Goal: Task Accomplishment & Management: Use online tool/utility

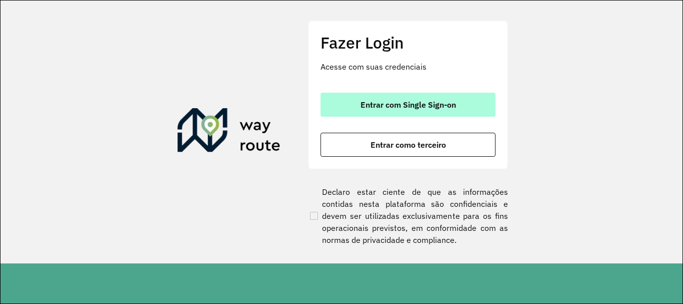
click at [360, 106] on button "Entrar com Single Sign-on" at bounding box center [408, 105] width 175 height 24
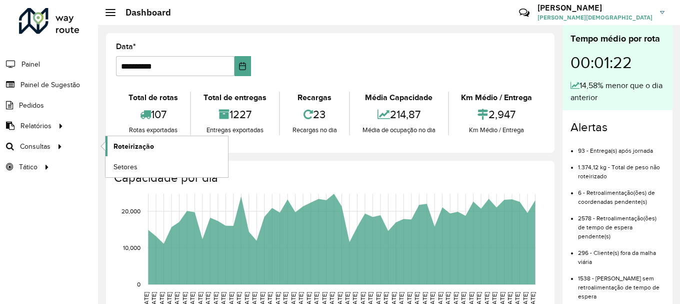
click at [137, 150] on span "Roteirização" at bounding box center [134, 146] width 41 height 11
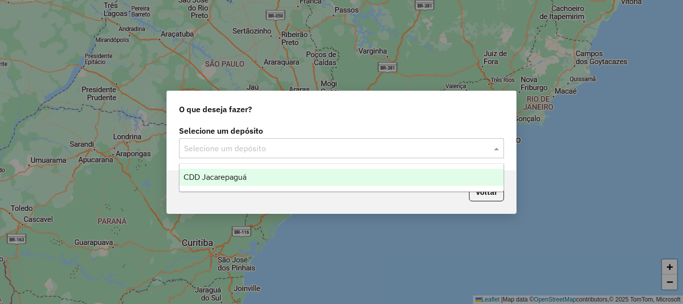
click at [477, 151] on input "text" at bounding box center [331, 149] width 295 height 12
click at [207, 176] on span "CDD Jacarepaguá" at bounding box center [215, 177] width 63 height 9
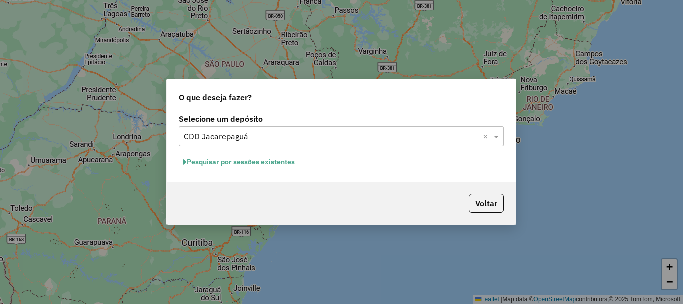
click at [241, 163] on button "Pesquisar por sessões existentes" at bounding box center [239, 162] width 121 height 16
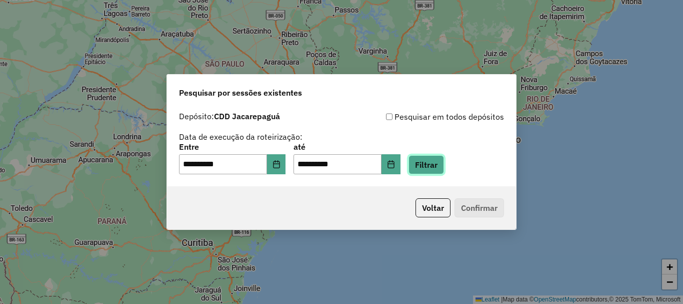
click at [437, 170] on button "Filtrar" at bounding box center [427, 164] width 36 height 19
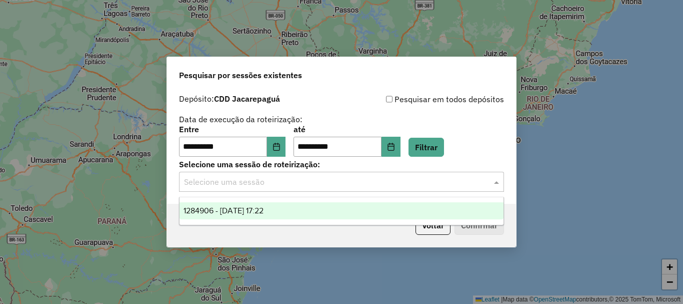
click at [341, 180] on input "text" at bounding box center [331, 182] width 295 height 12
click at [246, 212] on span "1284906 - 29/09/2025 17:22" at bounding box center [224, 210] width 80 height 9
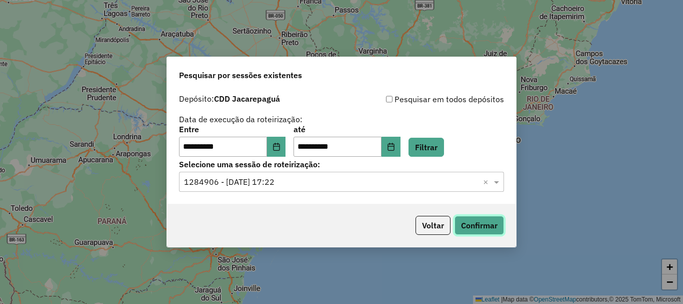
click at [473, 225] on button "Confirmar" at bounding box center [480, 225] width 50 height 19
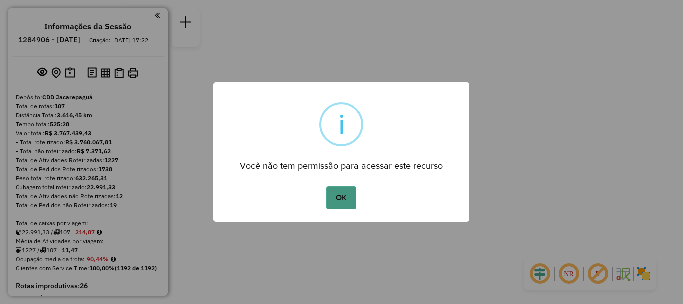
click at [339, 196] on button "OK" at bounding box center [342, 197] width 30 height 23
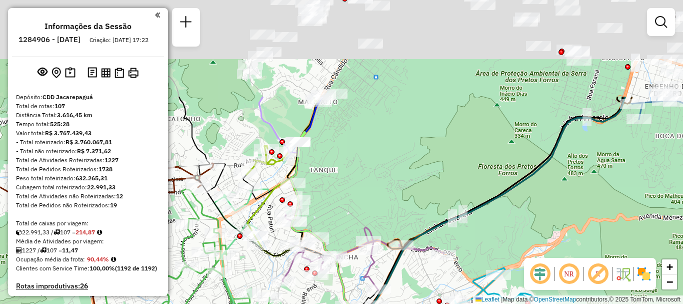
drag, startPoint x: 357, startPoint y: 62, endPoint x: 351, endPoint y: 195, distance: 132.7
click at [342, 220] on div "Janela de atendimento Grade de atendimento Capacidade Transportadoras Veículos …" at bounding box center [341, 152] width 683 height 304
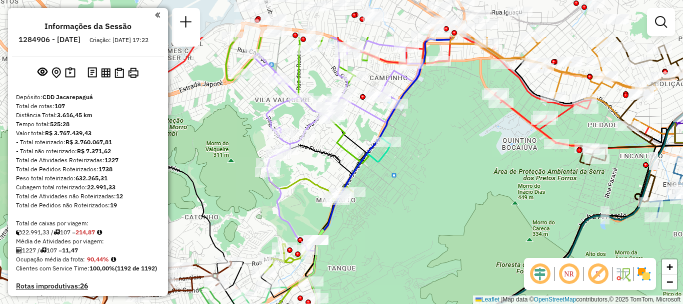
drag, startPoint x: 395, startPoint y: 136, endPoint x: 412, endPoint y: 203, distance: 69.6
click at [412, 203] on div "Janela de atendimento Grade de atendimento Capacidade Transportadoras Veículos …" at bounding box center [341, 152] width 683 height 304
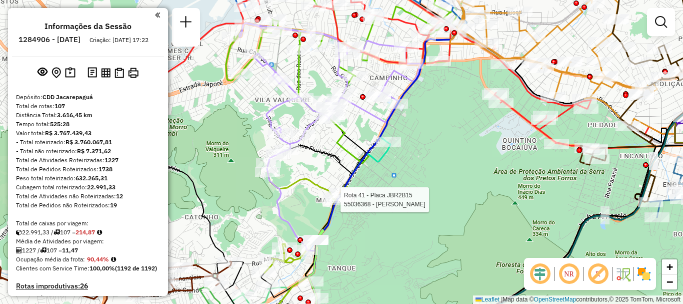
select select "**********"
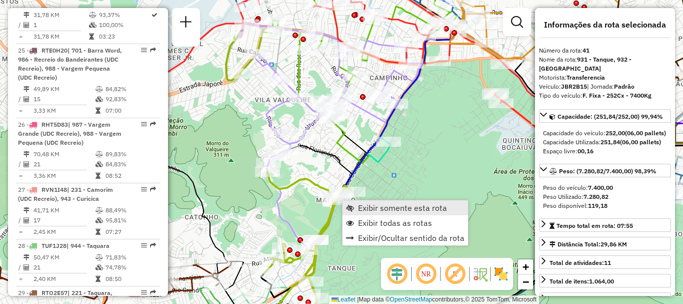
scroll to position [2749, 0]
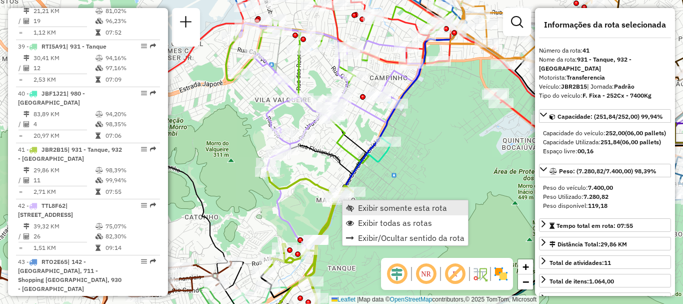
click at [370, 208] on span "Exibir somente esta rota" at bounding box center [402, 208] width 89 height 8
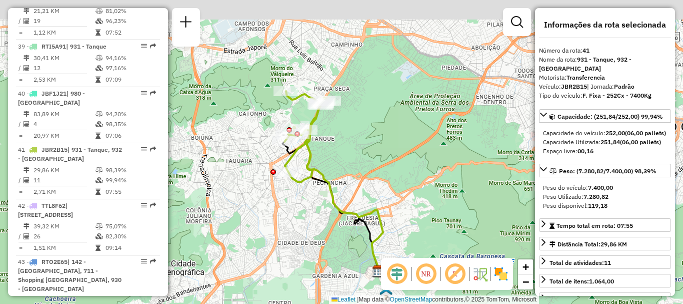
drag, startPoint x: 363, startPoint y: 103, endPoint x: 350, endPoint y: 141, distance: 39.5
click at [350, 141] on div "Janela de atendimento Grade de atendimento Capacidade Transportadoras Veículos …" at bounding box center [341, 152] width 683 height 304
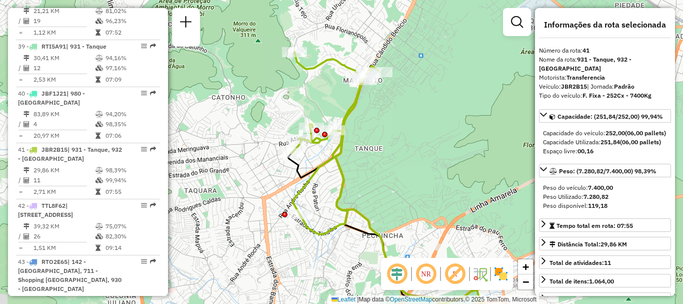
drag, startPoint x: 320, startPoint y: 161, endPoint x: 364, endPoint y: 178, distance: 47.4
click at [396, 160] on div "Janela de atendimento Grade de atendimento Capacidade Transportadoras Veículos …" at bounding box center [341, 152] width 683 height 304
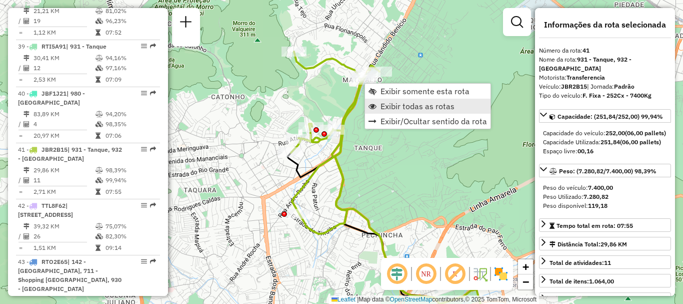
click at [401, 108] on span "Exibir todas as rotas" at bounding box center [418, 106] width 74 height 8
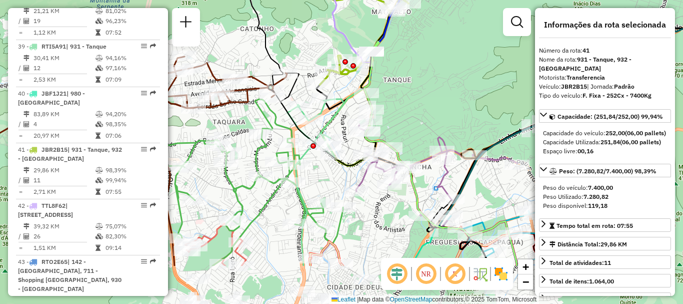
drag, startPoint x: 378, startPoint y: 177, endPoint x: 407, endPoint y: 109, distance: 73.9
click at [407, 109] on div "Janela de atendimento Grade de atendimento Capacidade Transportadoras Veículos …" at bounding box center [341, 152] width 683 height 304
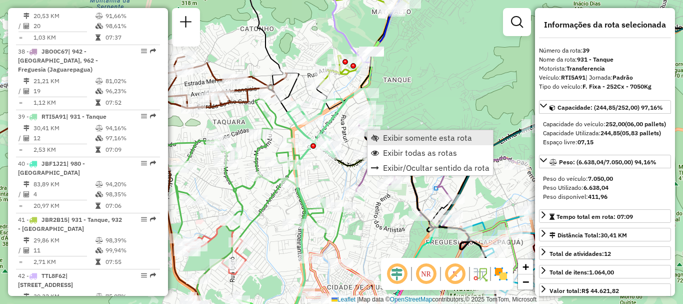
scroll to position [2655, 0]
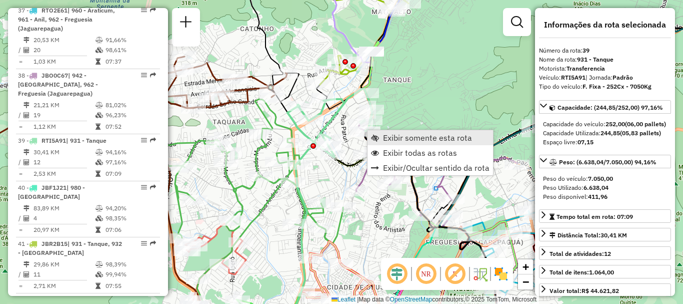
click at [387, 137] on span "Exibir somente esta rota" at bounding box center [427, 138] width 89 height 8
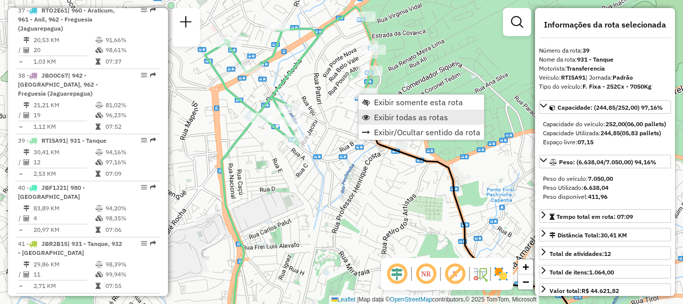
click at [380, 117] on span "Exibir todas as rotas" at bounding box center [411, 117] width 74 height 8
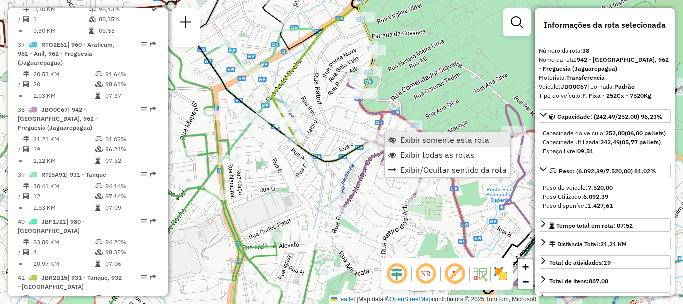
scroll to position [2599, 0]
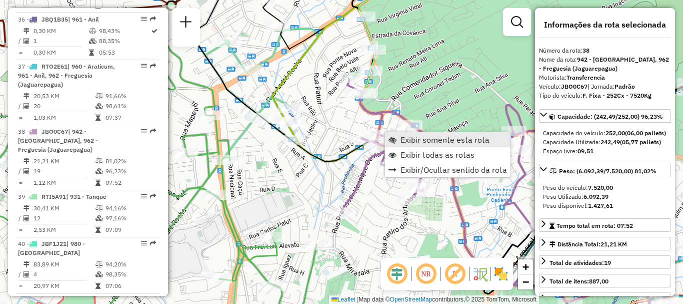
click at [401, 136] on link "Exibir somente esta rota" at bounding box center [448, 139] width 126 height 15
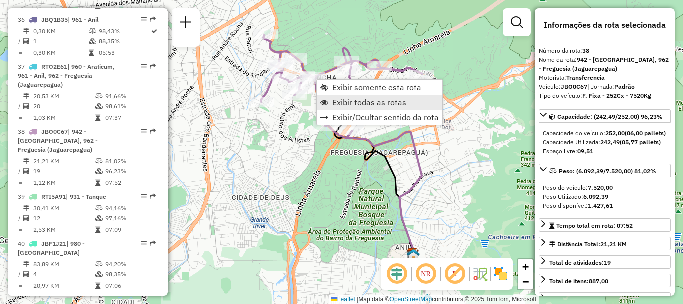
click at [342, 104] on span "Exibir todas as rotas" at bounding box center [370, 102] width 74 height 8
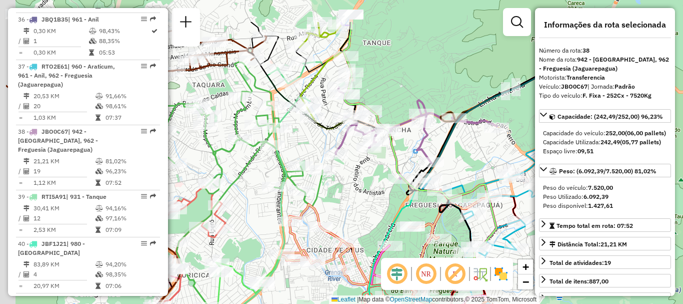
drag, startPoint x: 300, startPoint y: 122, endPoint x: 375, endPoint y: 175, distance: 91.1
click at [375, 175] on div "Janela de atendimento Grade de atendimento Capacidade Transportadoras Veículos …" at bounding box center [341, 152] width 683 height 304
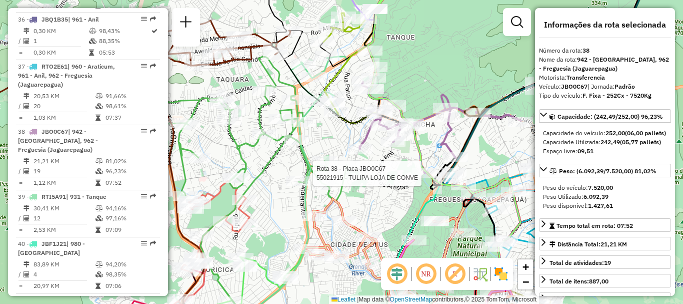
drag, startPoint x: 354, startPoint y: 210, endPoint x: 369, endPoint y: 198, distance: 19.3
click at [378, 203] on div "Rota 38 - Placa JBO0C67 55021915 - TULIPA LOJA DE CONVE Janela de atendimento G…" at bounding box center [341, 152] width 683 height 304
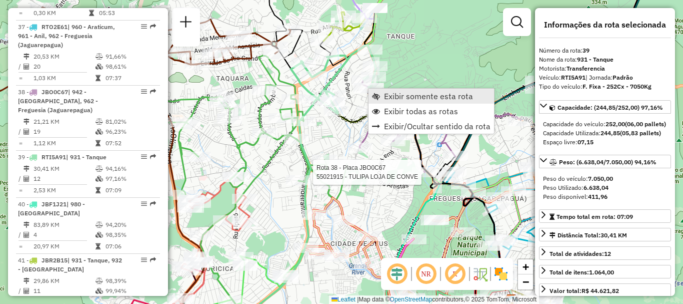
scroll to position [2655, 0]
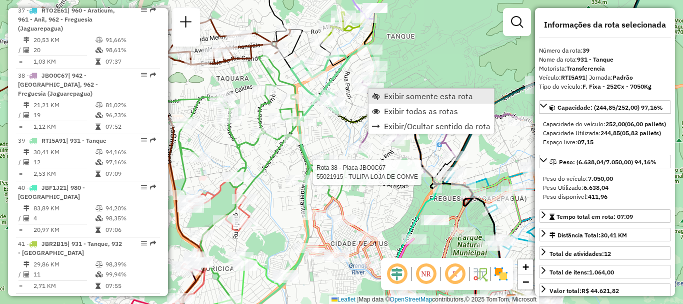
click at [396, 93] on span "Exibir somente esta rota" at bounding box center [428, 96] width 89 height 8
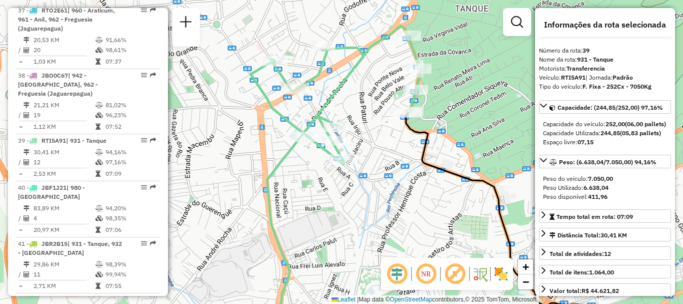
drag, startPoint x: 351, startPoint y: 79, endPoint x: 362, endPoint y: 105, distance: 28.7
click at [362, 105] on div "Janela de atendimento Grade de atendimento Capacidade Transportadoras Veículos …" at bounding box center [341, 152] width 683 height 304
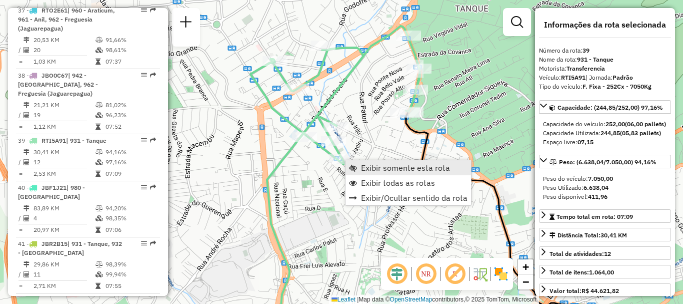
click at [365, 165] on span "Exibir somente esta rota" at bounding box center [405, 168] width 89 height 8
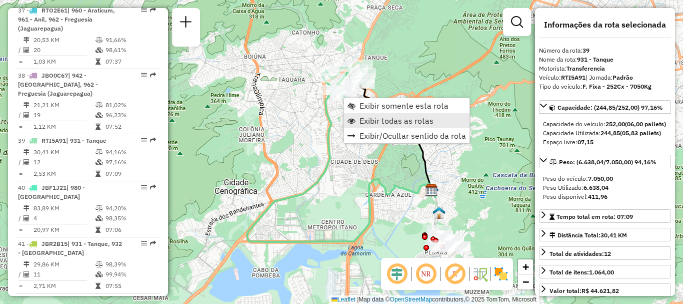
click at [381, 120] on span "Exibir todas as rotas" at bounding box center [397, 121] width 74 height 8
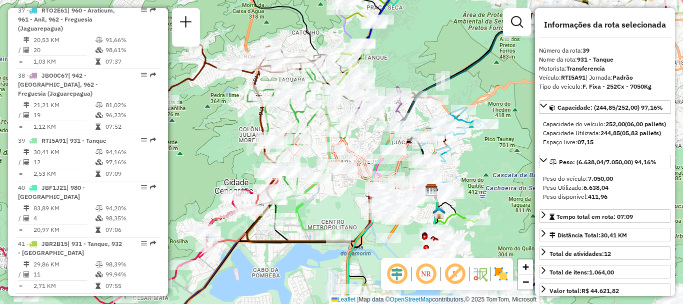
click at [432, 275] on em at bounding box center [426, 274] width 24 height 24
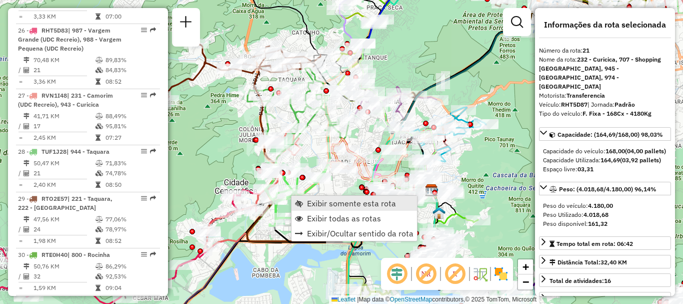
scroll to position [1593, 0]
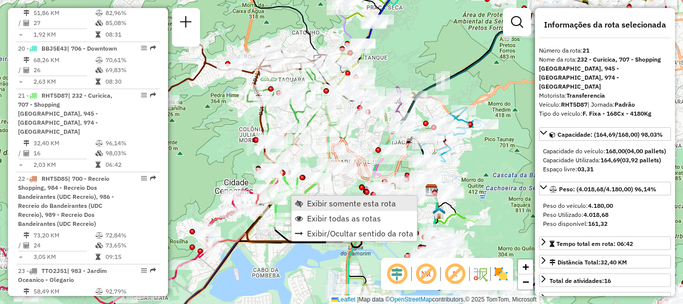
click at [307, 198] on link "Exibir somente esta rota" at bounding box center [355, 203] width 126 height 15
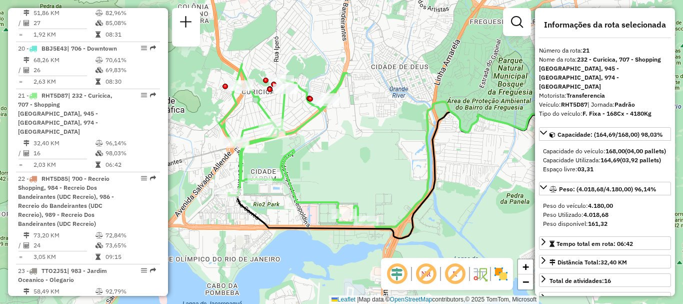
drag, startPoint x: 288, startPoint y: 175, endPoint x: 336, endPoint y: 174, distance: 48.0
click at [336, 174] on div "Janela de atendimento Grade de atendimento Capacidade Transportadoras Veículos …" at bounding box center [341, 152] width 683 height 304
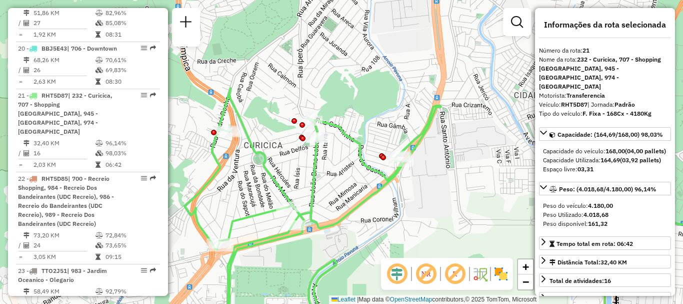
drag, startPoint x: 267, startPoint y: 198, endPoint x: 313, endPoint y: 180, distance: 49.4
click at [313, 180] on icon at bounding box center [313, 202] width 257 height 228
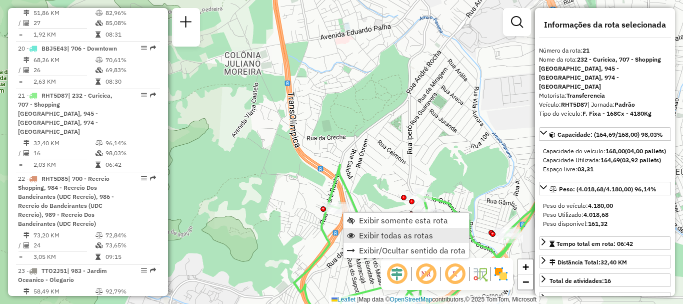
click at [372, 235] on span "Exibir todas as rotas" at bounding box center [396, 235] width 74 height 8
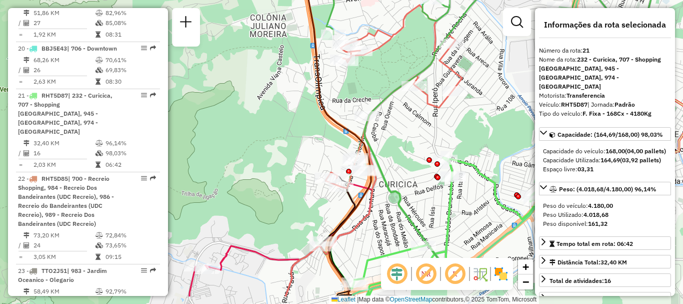
drag, startPoint x: 390, startPoint y: 185, endPoint x: 415, endPoint y: 147, distance: 45.3
click at [415, 147] on div "Janela de atendimento Grade de atendimento Capacidade Transportadoras Veículos …" at bounding box center [341, 152] width 683 height 304
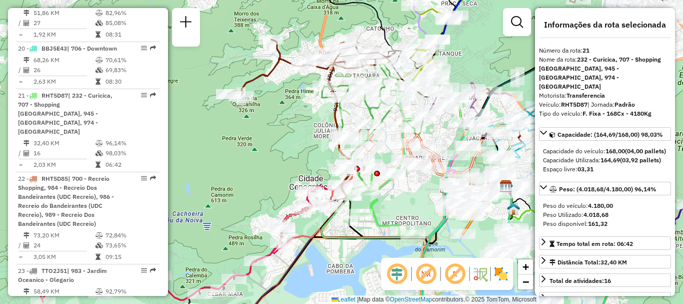
drag, startPoint x: 461, startPoint y: 187, endPoint x: 409, endPoint y: 198, distance: 52.7
click at [409, 198] on div "Janela de atendimento Grade de atendimento Capacidade Transportadoras Veículos …" at bounding box center [341, 152] width 683 height 304
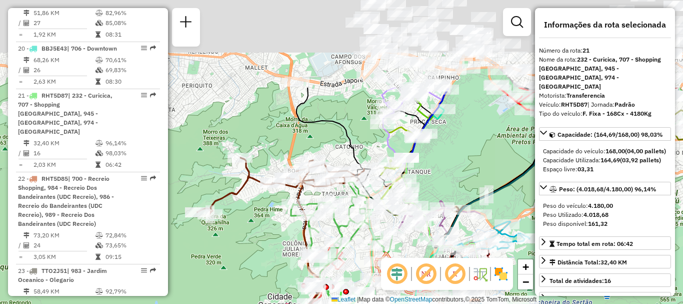
drag, startPoint x: 475, startPoint y: 30, endPoint x: 444, endPoint y: 148, distance: 122.0
click at [444, 148] on div "Janela de atendimento Grade de atendimento Capacidade Transportadoras Veículos …" at bounding box center [341, 152] width 683 height 304
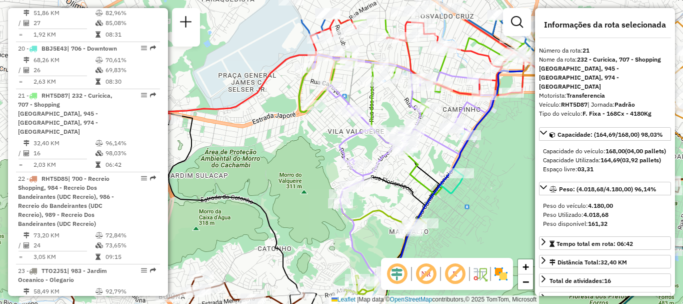
drag, startPoint x: 449, startPoint y: 98, endPoint x: 438, endPoint y: 148, distance: 51.3
click at [438, 148] on icon at bounding box center [403, 125] width 182 height 140
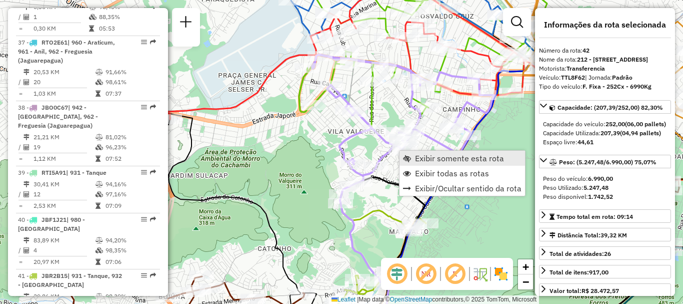
scroll to position [2805, 0]
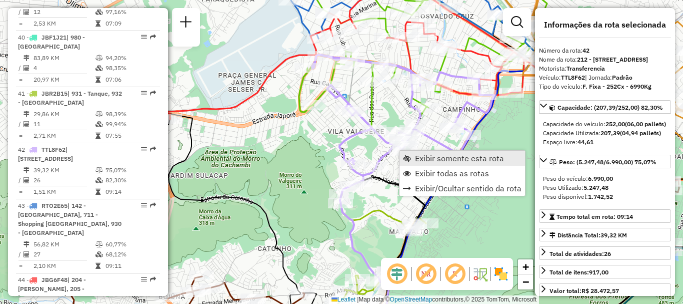
click at [415, 155] on span "Exibir somente esta rota" at bounding box center [459, 158] width 89 height 8
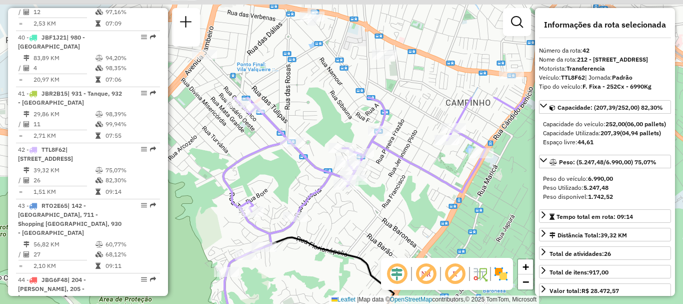
drag, startPoint x: 365, startPoint y: 91, endPoint x: 375, endPoint y: 219, distance: 127.9
click at [375, 219] on div "Janela de atendimento Grade de atendimento Capacidade Transportadoras Veículos …" at bounding box center [341, 152] width 683 height 304
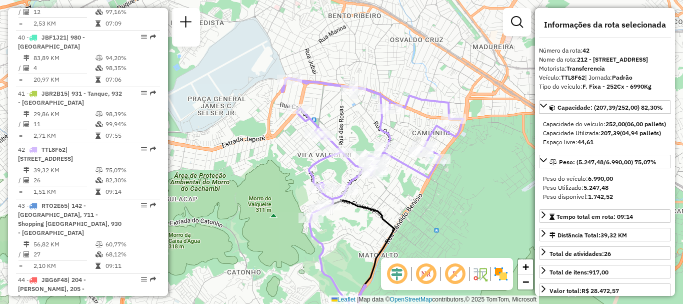
drag, startPoint x: 395, startPoint y: 206, endPoint x: 395, endPoint y: 194, distance: 12.0
click at [395, 194] on div "Janela de atendimento Grade de atendimento Capacidade Transportadoras Veículos …" at bounding box center [341, 152] width 683 height 304
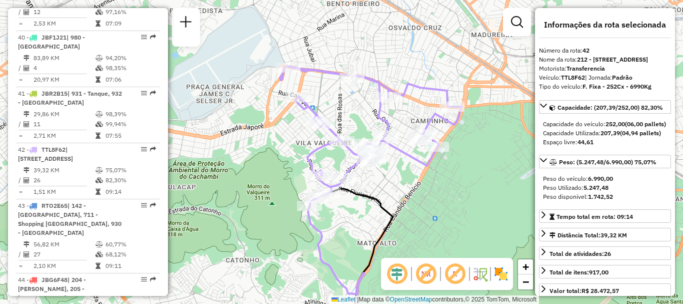
drag, startPoint x: 404, startPoint y: 190, endPoint x: 403, endPoint y: 178, distance: 12.1
click at [403, 178] on div "Janela de atendimento Grade de atendimento Capacidade Transportadoras Veículos …" at bounding box center [341, 152] width 683 height 304
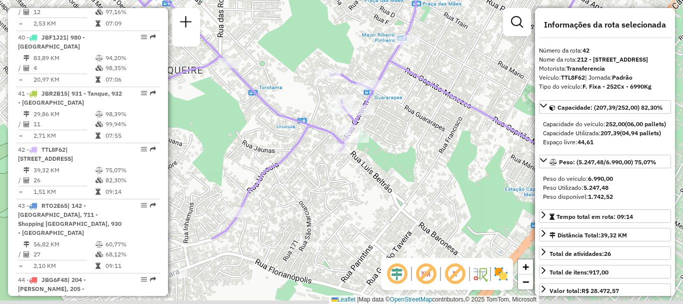
drag, startPoint x: 356, startPoint y: 218, endPoint x: 323, endPoint y: 117, distance: 106.1
click at [324, 121] on icon at bounding box center [377, 57] width 668 height 364
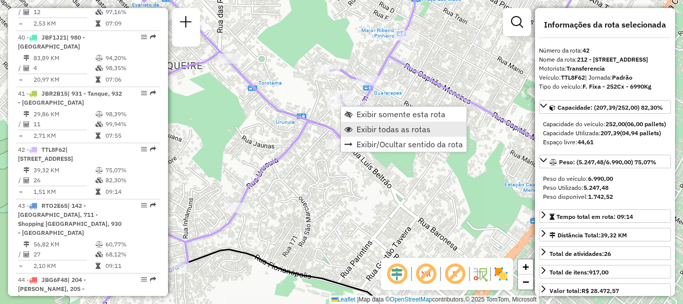
click at [386, 128] on span "Exibir todas as rotas" at bounding box center [394, 129] width 74 height 8
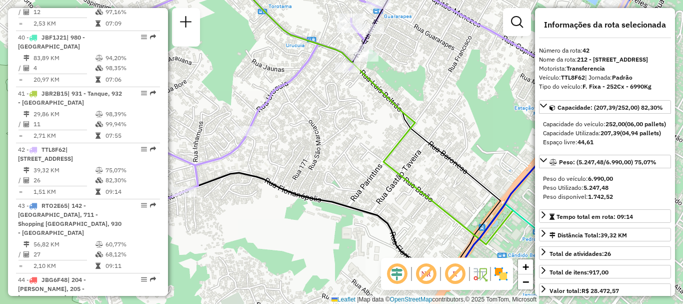
drag, startPoint x: 309, startPoint y: 234, endPoint x: 321, endPoint y: 146, distance: 88.9
click at [322, 148] on div "Janela de atendimento Grade de atendimento Capacidade Transportadoras Veículos …" at bounding box center [341, 152] width 683 height 304
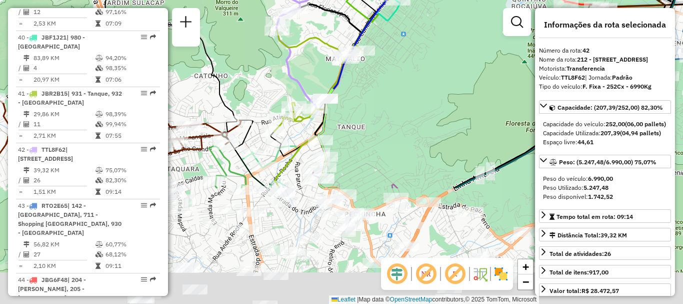
drag, startPoint x: 305, startPoint y: 211, endPoint x: 314, endPoint y: 66, distance: 145.8
click at [314, 66] on div "Janela de atendimento Grade de atendimento Capacidade Transportadoras Veículos …" at bounding box center [341, 152] width 683 height 304
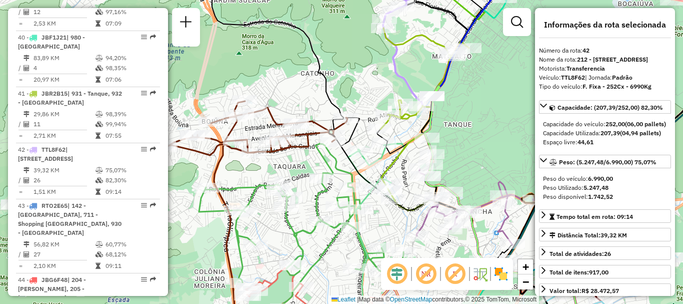
drag, startPoint x: 369, startPoint y: 130, endPoint x: 476, endPoint y: 124, distance: 107.7
click at [479, 127] on div "Janela de atendimento Grade de atendimento Capacidade Transportadoras Veículos …" at bounding box center [341, 152] width 683 height 304
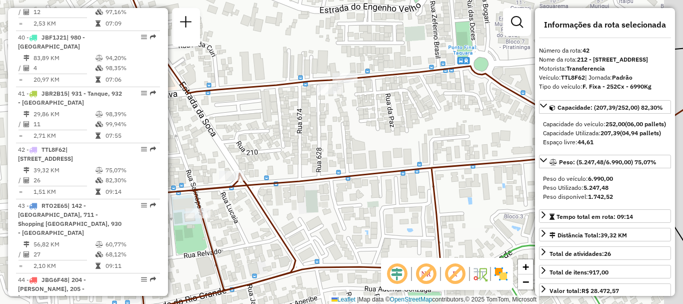
drag, startPoint x: 279, startPoint y: 216, endPoint x: 231, endPoint y: 227, distance: 49.2
click at [231, 227] on div "Janela de atendimento Grade de atendimento Capacidade Transportadoras Veículos …" at bounding box center [341, 152] width 683 height 304
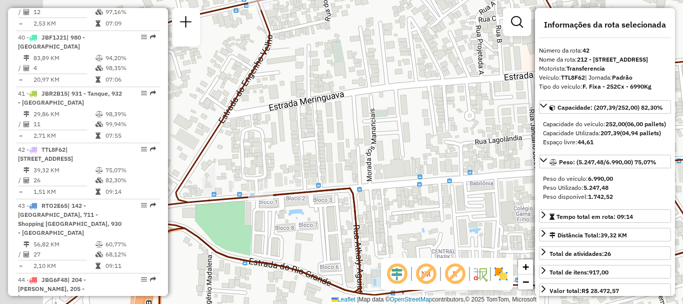
drag, startPoint x: 255, startPoint y: 164, endPoint x: 448, endPoint y: 126, distance: 196.7
click at [447, 127] on div "Janela de atendimento Grade de atendimento Capacidade Transportadoras Veículos …" at bounding box center [341, 152] width 683 height 304
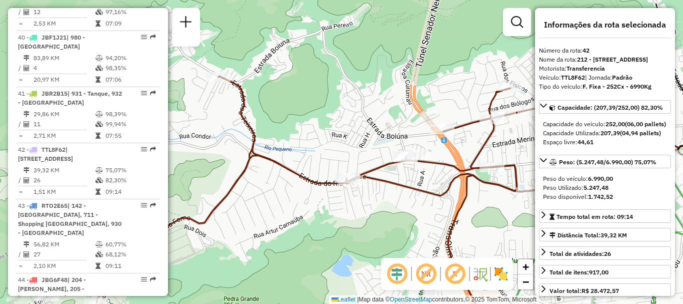
drag, startPoint x: 409, startPoint y: 176, endPoint x: 394, endPoint y: 187, distance: 18.6
click at [503, 207] on div "Janela de atendimento Grade de atendimento Capacidade Transportadoras Veículos …" at bounding box center [341, 152] width 683 height 304
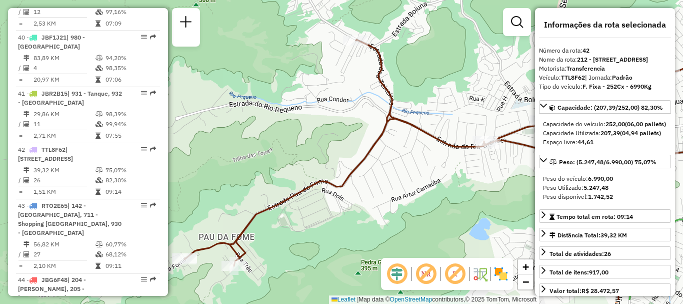
drag, startPoint x: 333, startPoint y: 215, endPoint x: 431, endPoint y: 181, distance: 103.1
click at [431, 181] on div "Janela de atendimento Grade de atendimento Capacidade Transportadoras Veículos …" at bounding box center [341, 152] width 683 height 304
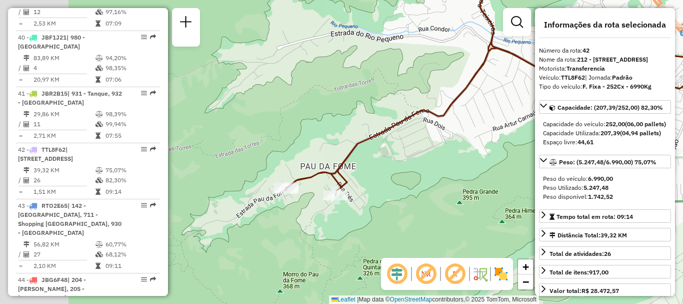
drag, startPoint x: 322, startPoint y: 233, endPoint x: 422, endPoint y: 153, distance: 128.1
click at [428, 155] on div "Janela de atendimento Grade de atendimento Capacidade Transportadoras Veículos …" at bounding box center [341, 152] width 683 height 304
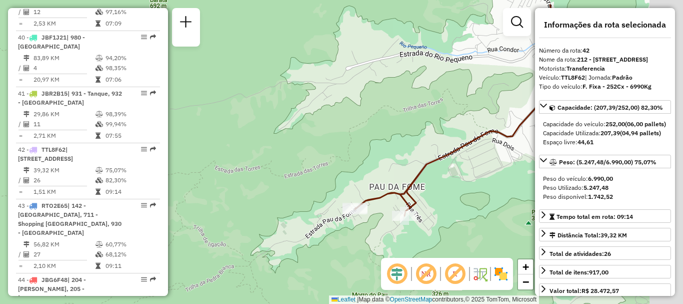
drag, startPoint x: 489, startPoint y: 150, endPoint x: 286, endPoint y: 188, distance: 207.0
click at [355, 202] on icon at bounding box center [512, 110] width 314 height 211
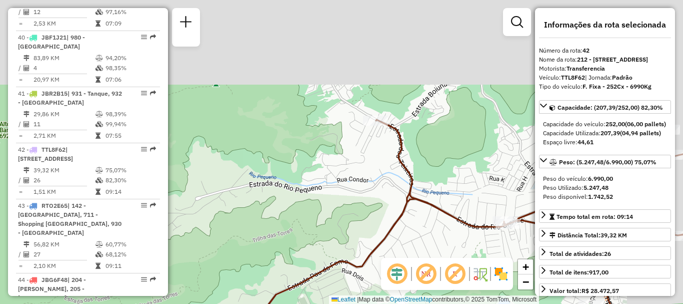
drag, startPoint x: 461, startPoint y: 64, endPoint x: 394, endPoint y: 149, distance: 107.5
click at [404, 180] on icon at bounding box center [450, 233] width 491 height 226
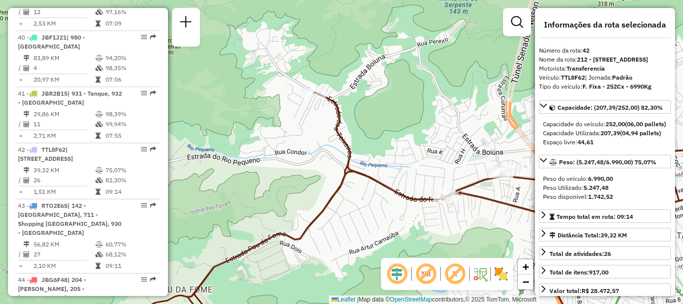
drag, startPoint x: 486, startPoint y: 202, endPoint x: 374, endPoint y: 138, distance: 129.0
click at [385, 144] on div "Janela de atendimento Grade de atendimento Capacidade Transportadoras Veículos …" at bounding box center [341, 152] width 683 height 304
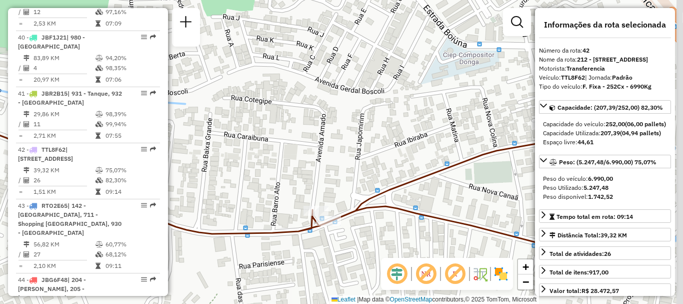
drag, startPoint x: 498, startPoint y: 154, endPoint x: 279, endPoint y: 207, distance: 225.3
click at [279, 207] on div "Janela de atendimento Grade de atendimento Capacidade Transportadoras Veículos …" at bounding box center [341, 152] width 683 height 304
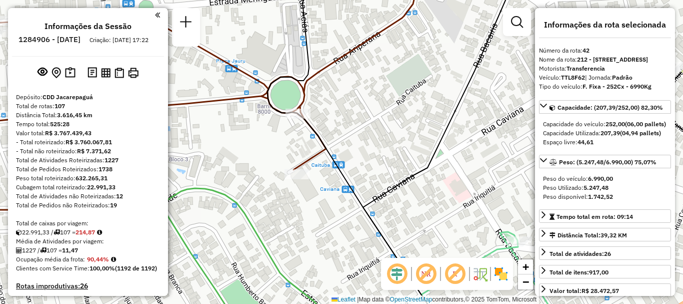
select select "**********"
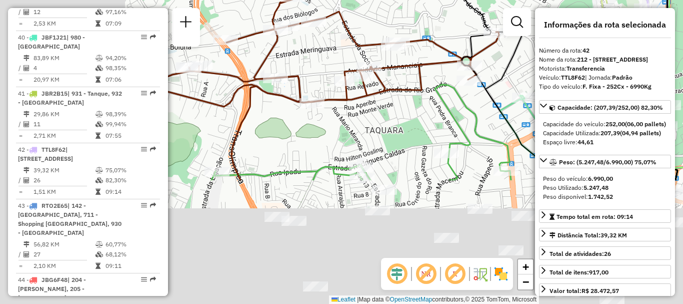
drag, startPoint x: 367, startPoint y: 166, endPoint x: 459, endPoint y: 48, distance: 149.6
click at [459, 48] on div "Janela de atendimento Grade de atendimento Capacidade Transportadoras Veículos …" at bounding box center [341, 152] width 683 height 304
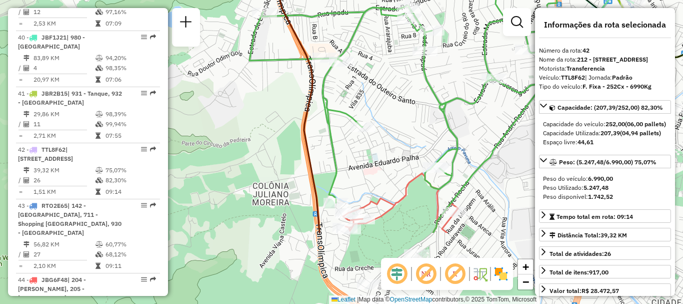
drag, startPoint x: 236, startPoint y: 216, endPoint x: 250, endPoint y: 52, distance: 165.1
click at [250, 52] on div "Janela de atendimento Grade de atendimento Capacidade Transportadoras Veículos …" at bounding box center [341, 152] width 683 height 304
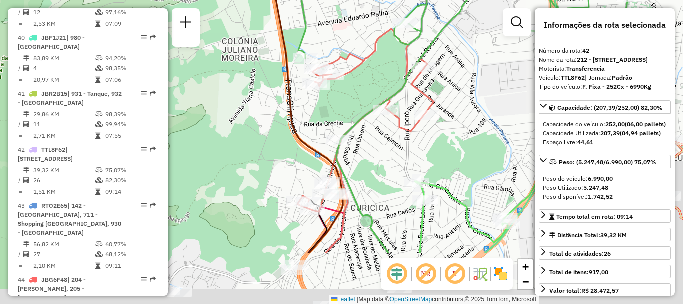
drag, startPoint x: 305, startPoint y: 240, endPoint x: 271, endPoint y: 159, distance: 87.7
click at [271, 159] on div "Janela de atendimento Grade de atendimento Capacidade Transportadoras Veículos …" at bounding box center [341, 152] width 683 height 304
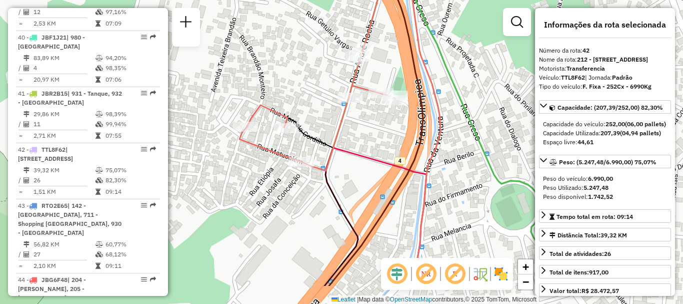
drag, startPoint x: 347, startPoint y: 136, endPoint x: 311, endPoint y: 87, distance: 60.8
click at [311, 87] on div "Janela de atendimento Grade de atendimento Capacidade Transportadoras Veículos …" at bounding box center [341, 152] width 683 height 304
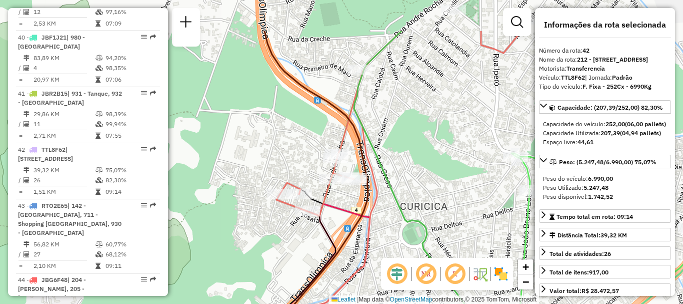
drag, startPoint x: 338, startPoint y: 85, endPoint x: 312, endPoint y: 146, distance: 67.0
click at [312, 146] on div "Janela de atendimento Grade de atendimento Capacidade Transportadoras Veículos …" at bounding box center [341, 152] width 683 height 304
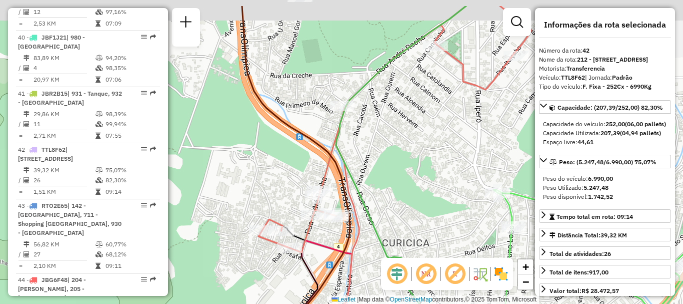
drag, startPoint x: 402, startPoint y: 97, endPoint x: 384, endPoint y: 134, distance: 40.7
click at [384, 134] on div "Janela de atendimento Grade de atendimento Capacidade Transportadoras Veículos …" at bounding box center [341, 152] width 683 height 304
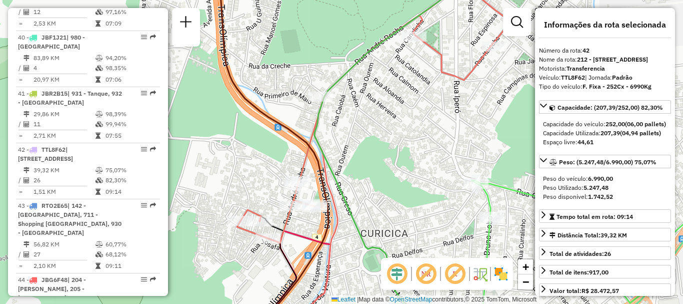
drag, startPoint x: 410, startPoint y: 168, endPoint x: 382, endPoint y: 152, distance: 32.7
click at [384, 156] on div "Janela de atendimento Grade de atendimento Capacidade Transportadoras Veículos …" at bounding box center [341, 152] width 683 height 304
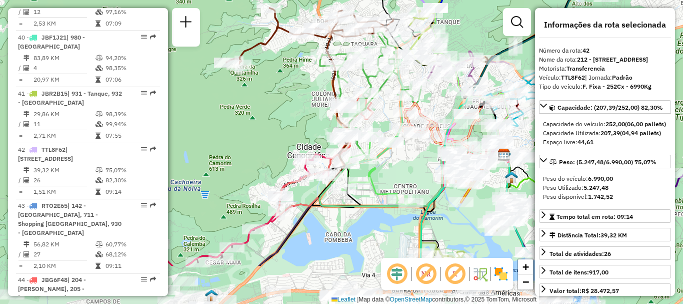
drag, startPoint x: 332, startPoint y: 180, endPoint x: 294, endPoint y: 112, distance: 78.1
click at [294, 112] on div "Janela de atendimento Grade de atendimento Capacidade Transportadoras Veículos …" at bounding box center [341, 152] width 683 height 304
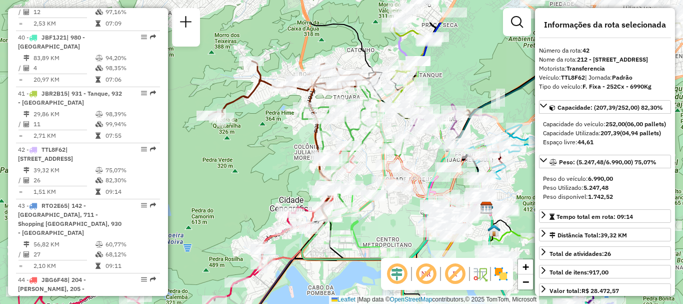
drag, startPoint x: 414, startPoint y: 164, endPoint x: 388, endPoint y: 241, distance: 81.3
click at [388, 241] on div "Janela de atendimento Grade de atendimento Capacidade Transportadoras Veículos …" at bounding box center [341, 152] width 683 height 304
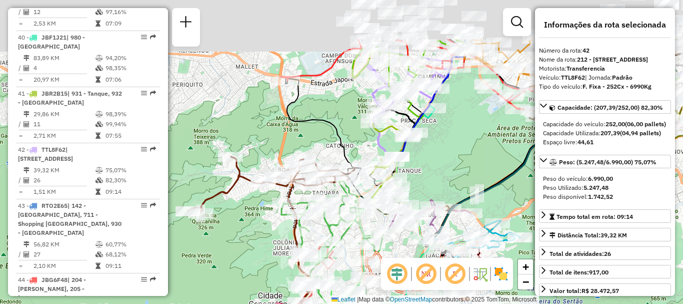
drag, startPoint x: 478, startPoint y: 64, endPoint x: 449, endPoint y: 134, distance: 75.3
click at [449, 134] on div "Janela de atendimento Grade de atendimento Capacidade Transportadoras Veículos …" at bounding box center [341, 152] width 683 height 304
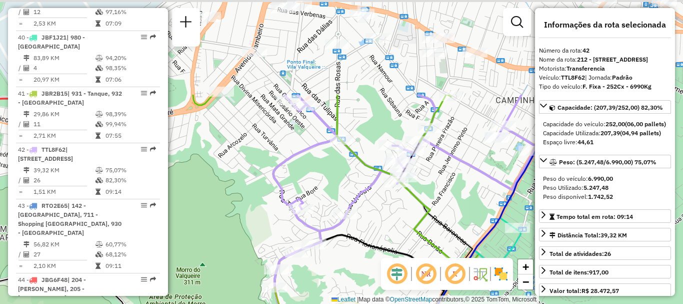
drag, startPoint x: 480, startPoint y: 87, endPoint x: 402, endPoint y: 223, distance: 157.5
click at [403, 223] on div "Janela de atendimento Grade de atendimento Capacidade Transportadoras Veículos …" at bounding box center [341, 152] width 683 height 304
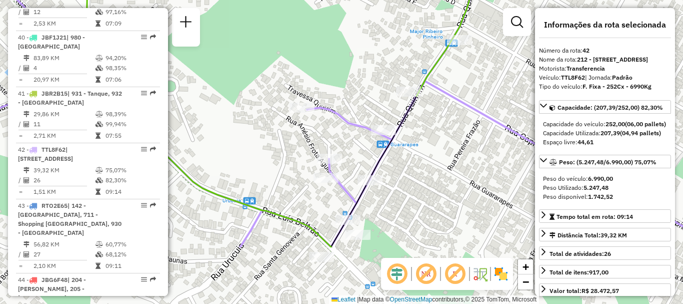
drag, startPoint x: 327, startPoint y: 245, endPoint x: 286, endPoint y: 159, distance: 95.7
click at [286, 159] on div "Janela de atendimento Grade de atendimento Capacidade Transportadoras Veículos …" at bounding box center [341, 152] width 683 height 304
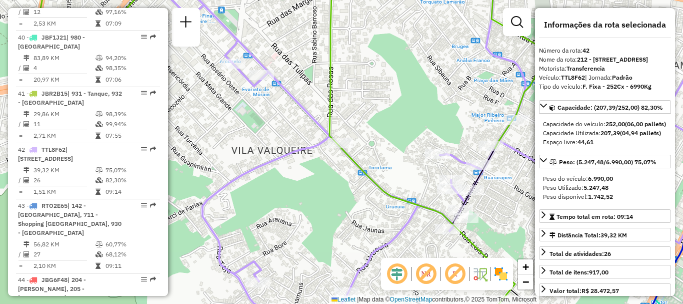
drag, startPoint x: 272, startPoint y: 225, endPoint x: 325, endPoint y: 235, distance: 53.4
click at [325, 235] on div "Janela de atendimento Grade de atendimento Capacidade Transportadoras Veículos …" at bounding box center [341, 152] width 683 height 304
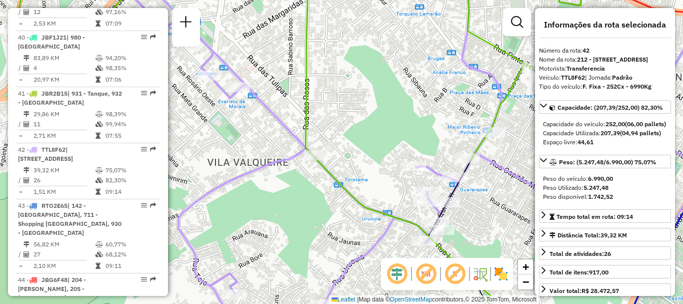
drag, startPoint x: 324, startPoint y: 235, endPoint x: 300, endPoint y: 247, distance: 26.8
click at [300, 247] on div "Janela de atendimento Grade de atendimento Capacidade Transportadoras Veículos …" at bounding box center [341, 152] width 683 height 304
click at [450, 78] on div "Janela de atendimento Grade de atendimento Capacidade Transportadoras Veículos …" at bounding box center [341, 152] width 683 height 304
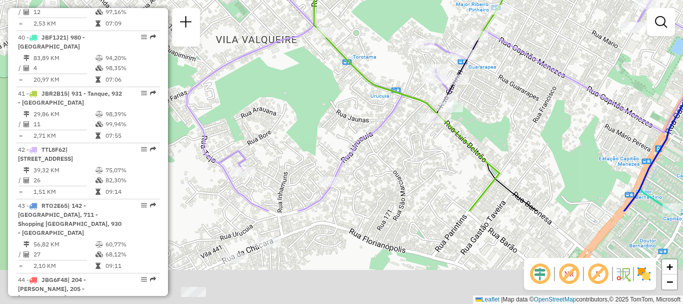
drag, startPoint x: 450, startPoint y: 79, endPoint x: 468, endPoint y: 18, distance: 64.1
click at [463, 0] on html "Aguarde... Pop-up bloqueado! Seu navegador bloqueou automáticamente a abertura …" at bounding box center [341, 152] width 683 height 304
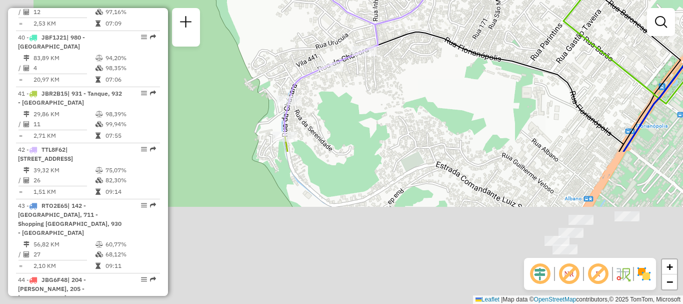
drag, startPoint x: 375, startPoint y: 197, endPoint x: 461, endPoint y: -24, distance: 236.7
click at [461, 0] on html "Aguarde... Pop-up bloqueado! Seu navegador bloqueou automáticamente a abertura …" at bounding box center [341, 152] width 683 height 304
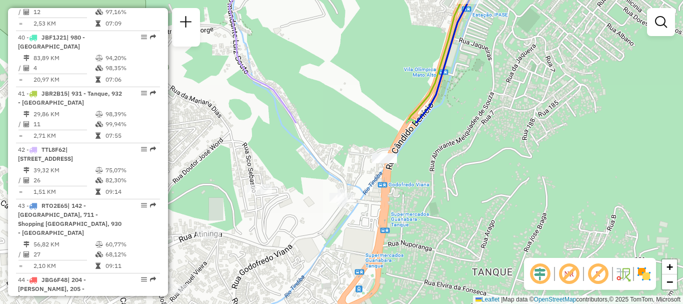
drag, startPoint x: 481, startPoint y: 176, endPoint x: 414, endPoint y: -17, distance: 203.8
click at [414, 0] on html "Aguarde... Pop-up bloqueado! Seu navegador bloqueou automáticamente a abertura …" at bounding box center [341, 152] width 683 height 304
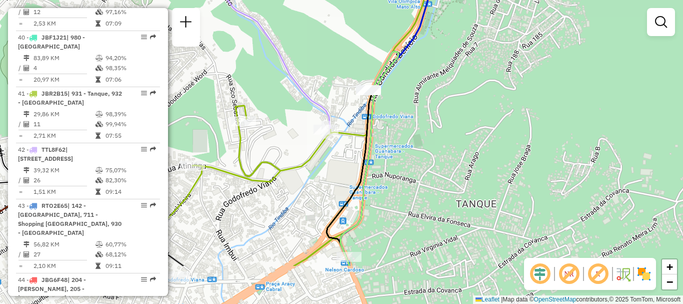
drag, startPoint x: 316, startPoint y: 254, endPoint x: 151, endPoint y: 287, distance: 168.3
click at [143, 303] on html "Aguarde... Pop-up bloqueado! Seu navegador bloqueou automáticamente a abertura …" at bounding box center [341, 152] width 683 height 304
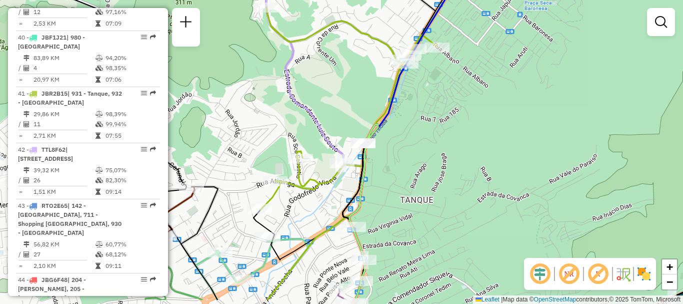
drag, startPoint x: 332, startPoint y: 235, endPoint x: 413, endPoint y: 214, distance: 84.2
click at [413, 214] on div "Janela de atendimento Grade de atendimento Capacidade Transportadoras Veículos …" at bounding box center [341, 152] width 683 height 304
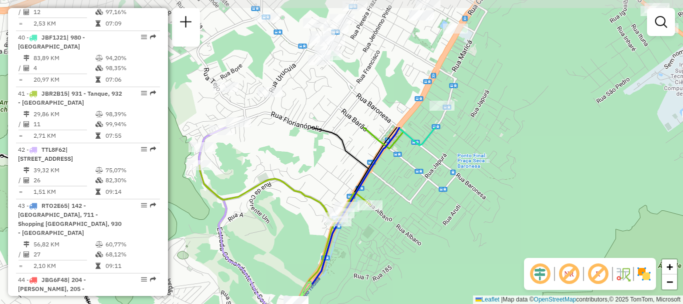
drag, startPoint x: 455, startPoint y: 101, endPoint x: 354, endPoint y: 236, distance: 168.5
click at [355, 272] on div "Janela de atendimento Grade de atendimento Capacidade Transportadoras Veículos …" at bounding box center [341, 152] width 683 height 304
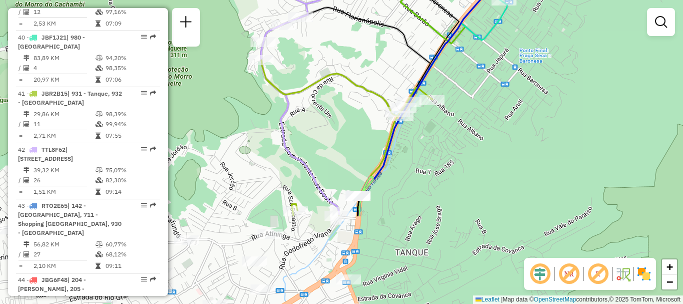
drag, startPoint x: 487, startPoint y: 84, endPoint x: 588, endPoint y: -43, distance: 161.5
click at [588, 0] on html "Aguarde... Pop-up bloqueado! Seu navegador bloqueou automáticamente a abertura …" at bounding box center [341, 152] width 683 height 304
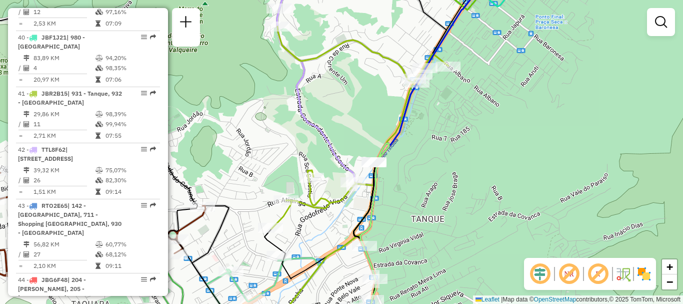
drag, startPoint x: 385, startPoint y: 248, endPoint x: 395, endPoint y: 227, distance: 23.0
click at [395, 227] on div "Janela de atendimento Grade de atendimento Capacidade Transportadoras Veículos …" at bounding box center [341, 152] width 683 height 304
select select "**********"
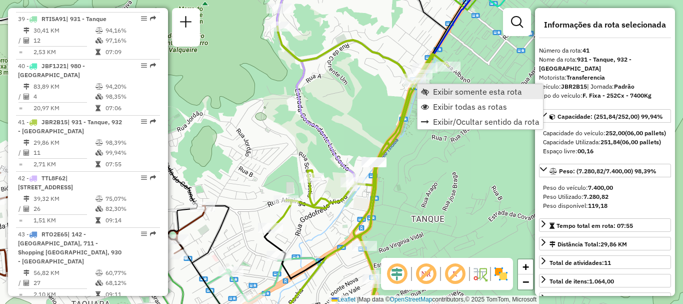
scroll to position [2749, 0]
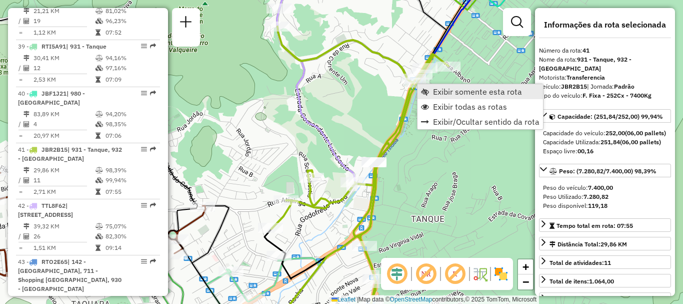
click at [431, 90] on link "Exibir somente esta rota" at bounding box center [481, 91] width 126 height 15
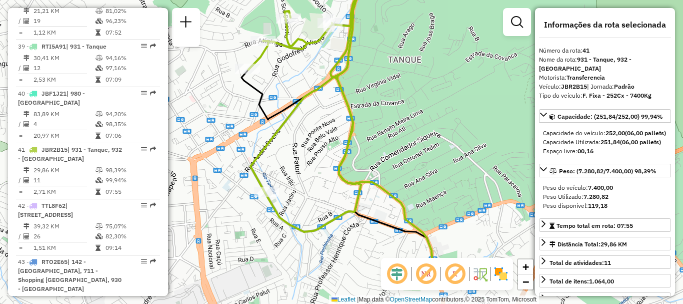
drag, startPoint x: 351, startPoint y: 53, endPoint x: 357, endPoint y: -22, distance: 74.3
click at [357, 0] on html "Aguarde... Pop-up bloqueado! Seu navegador bloqueou automáticamente a abertura …" at bounding box center [341, 152] width 683 height 304
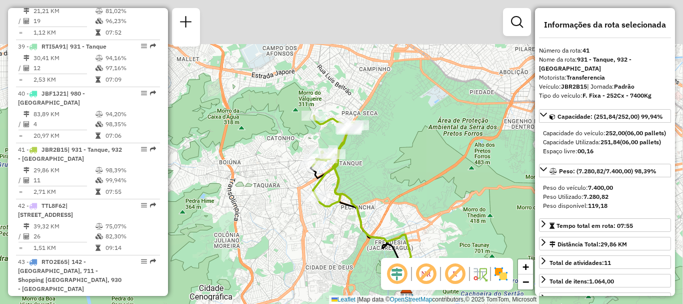
drag, startPoint x: 420, startPoint y: 52, endPoint x: 362, endPoint y: 163, distance: 125.2
click at [362, 163] on div "Janela de atendimento Grade de atendimento Capacidade Transportadoras Veículos …" at bounding box center [341, 152] width 683 height 304
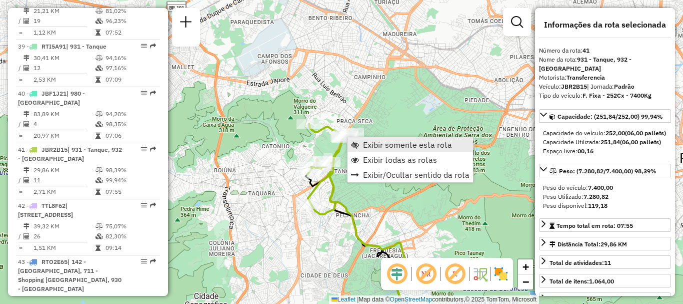
click at [378, 145] on span "Exibir somente esta rota" at bounding box center [407, 145] width 89 height 8
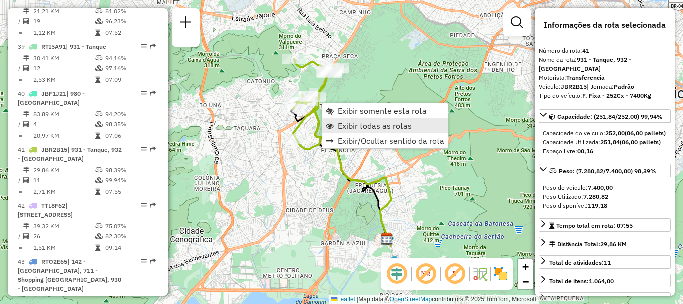
click at [352, 126] on span "Exibir todas as rotas" at bounding box center [375, 126] width 74 height 8
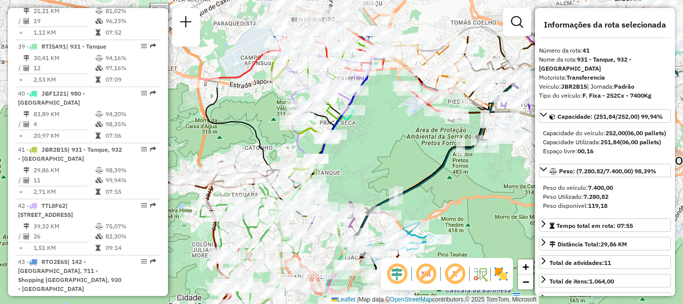
drag, startPoint x: 369, startPoint y: 76, endPoint x: 351, endPoint y: 135, distance: 62.0
click at [366, 145] on div "Janela de atendimento Grade de atendimento Capacidade Transportadoras Veículos …" at bounding box center [341, 152] width 683 height 304
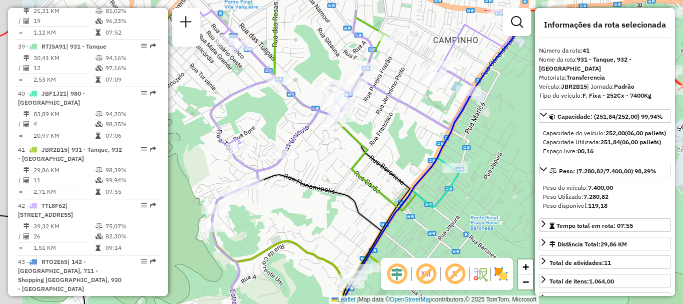
drag, startPoint x: 362, startPoint y: 76, endPoint x: 409, endPoint y: 88, distance: 48.2
click at [410, 88] on div "Janela de atendimento Grade de atendimento Capacidade Transportadoras Veículos …" at bounding box center [341, 152] width 683 height 304
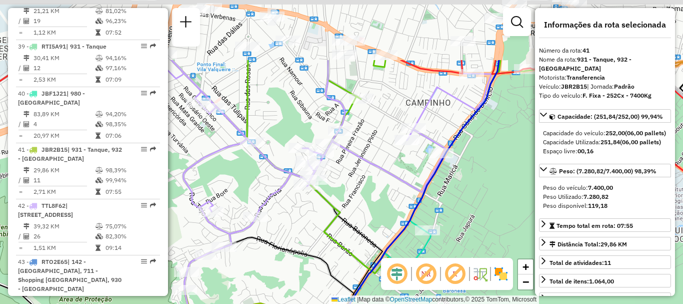
drag, startPoint x: 360, startPoint y: 118, endPoint x: 312, endPoint y: 209, distance: 102.4
click at [312, 209] on div "Janela de atendimento Grade de atendimento Capacidade Transportadoras Veículos …" at bounding box center [341, 152] width 683 height 304
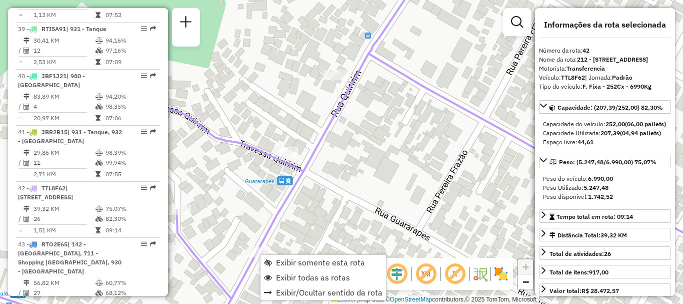
scroll to position [2805, 0]
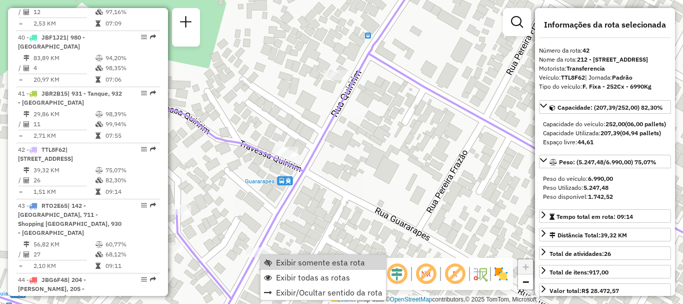
click at [314, 229] on div "Janela de atendimento Grade de atendimento Capacidade Transportadoras Veículos …" at bounding box center [341, 152] width 683 height 304
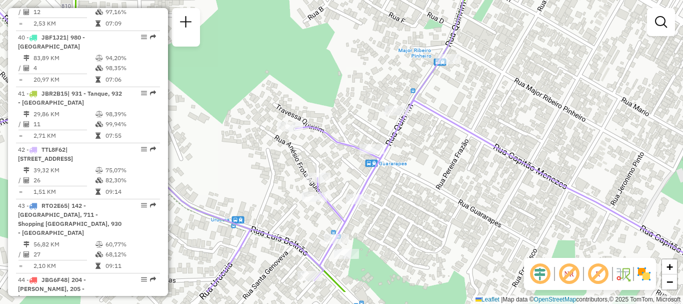
drag, startPoint x: 353, startPoint y: 247, endPoint x: 402, endPoint y: 205, distance: 64.5
click at [402, 205] on div "Janela de atendimento Grade de atendimento Capacidade Transportadoras Veículos …" at bounding box center [341, 152] width 683 height 304
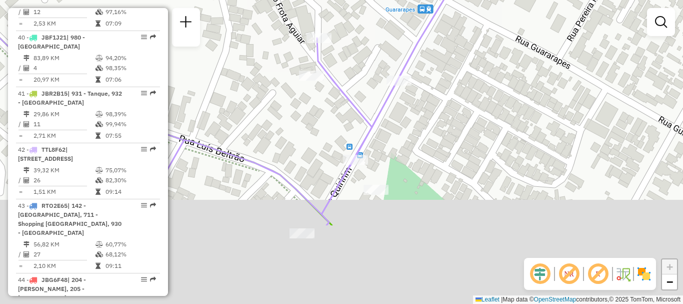
drag, startPoint x: 407, startPoint y: 234, endPoint x: 445, endPoint y: 123, distance: 117.0
click at [447, 125] on div "Janela de atendimento Grade de atendimento Capacidade Transportadoras Veículos …" at bounding box center [341, 152] width 683 height 304
